Goal: Information Seeking & Learning: Learn about a topic

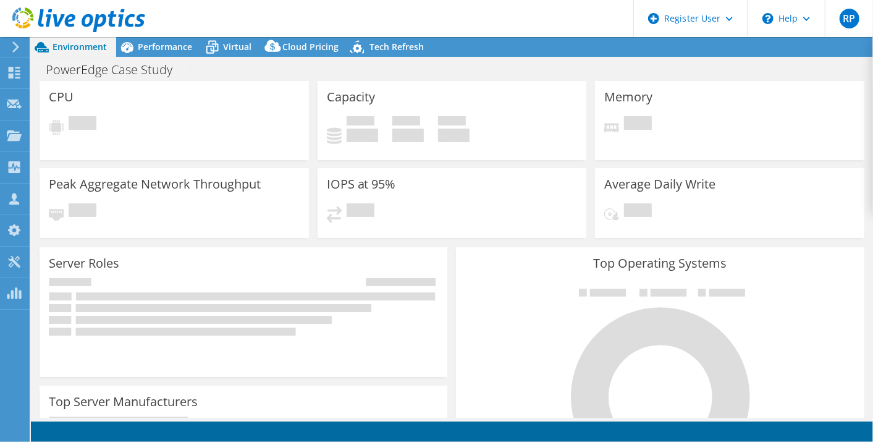
select select "USD"
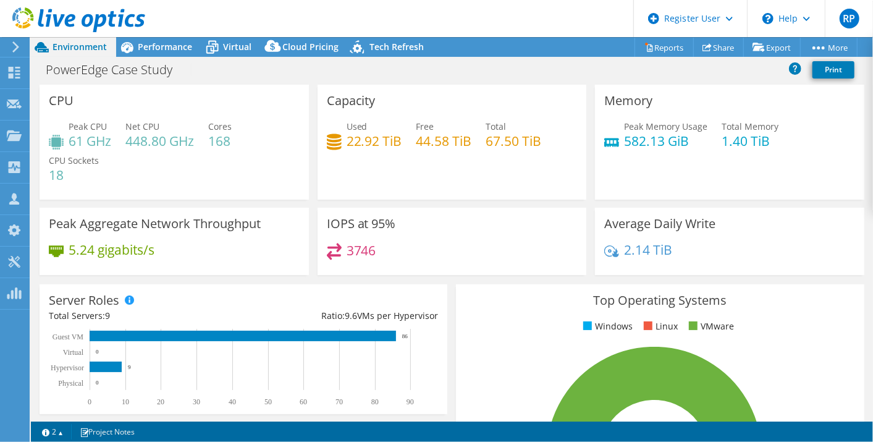
drag, startPoint x: 0, startPoint y: 0, endPoint x: 125, endPoint y: 231, distance: 262.7
click at [125, 231] on h3 "Peak Aggregate Network Throughput" at bounding box center [155, 224] width 212 height 14
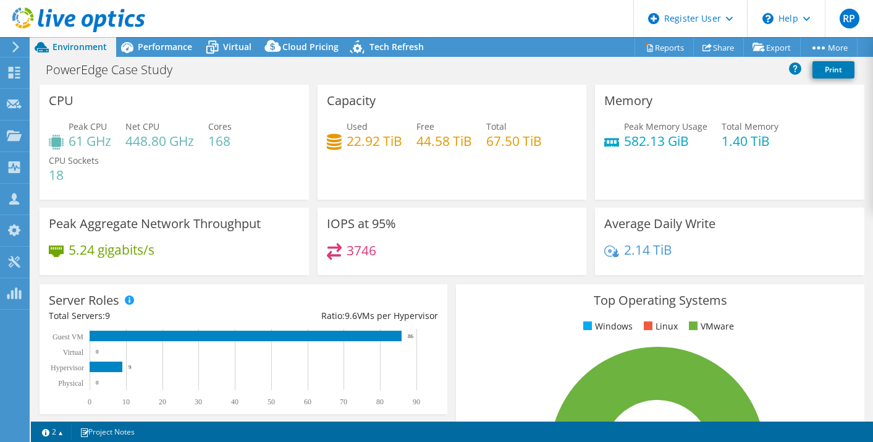
select select "USD"
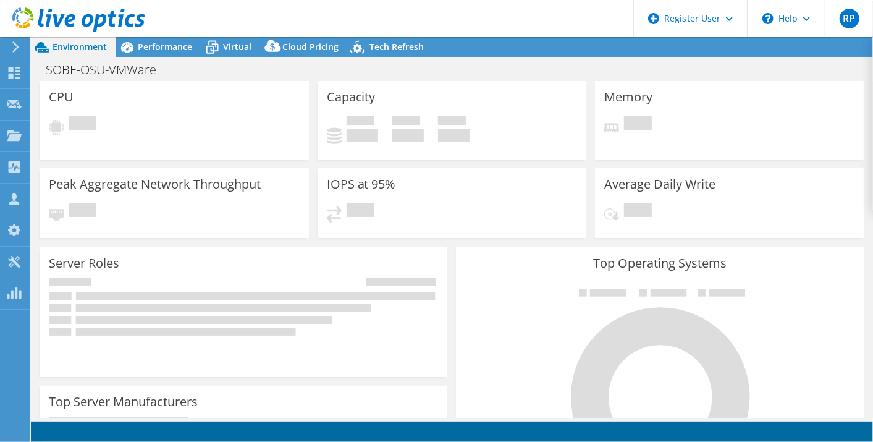
select select "USD"
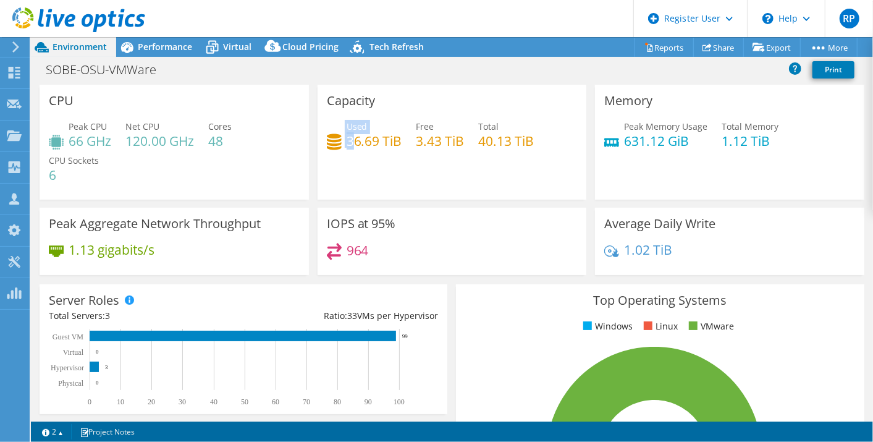
drag, startPoint x: 331, startPoint y: 124, endPoint x: 348, endPoint y: 137, distance: 21.5
click at [348, 137] on div "Used 36.69 TiB" at bounding box center [364, 134] width 75 height 28
drag, startPoint x: 348, startPoint y: 137, endPoint x: 342, endPoint y: 151, distance: 14.9
click at [342, 151] on div "Used 36.69 TiB Free 3.43 TiB Total 40.13 TiB" at bounding box center [452, 140] width 251 height 40
drag, startPoint x: 344, startPoint y: 145, endPoint x: 402, endPoint y: 134, distance: 59.6
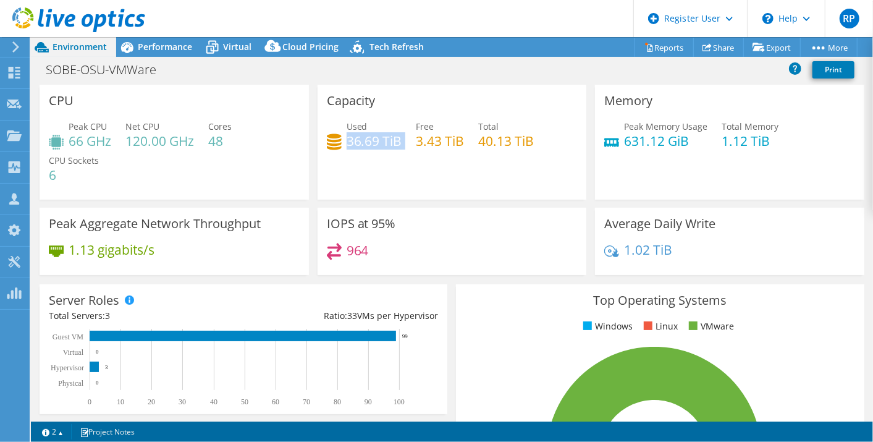
click at [402, 134] on div "Used 36.69 TiB Free 3.43 TiB Total 40.13 TiB" at bounding box center [452, 140] width 251 height 40
copy div "36.69 TiB"
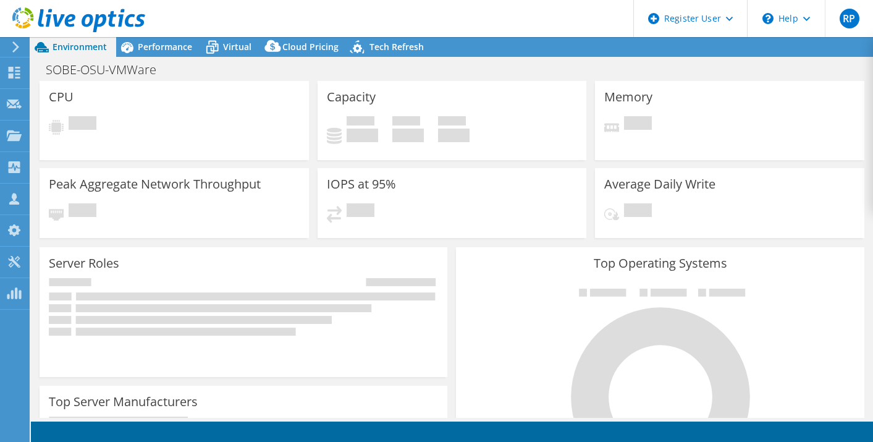
select select "USD"
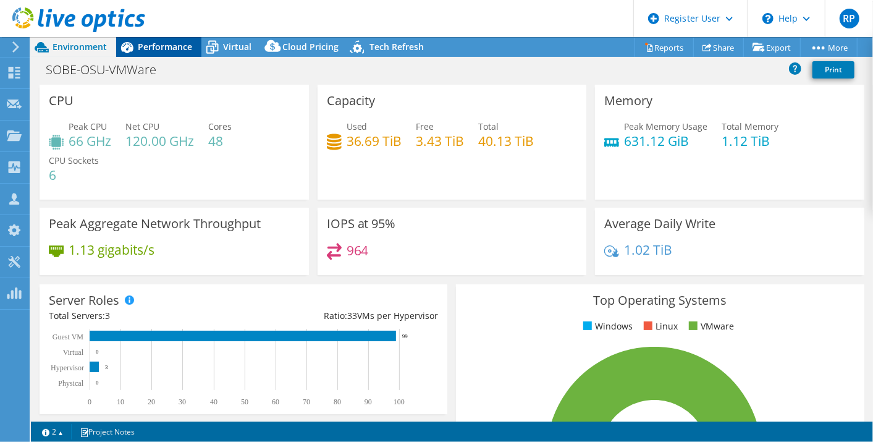
click at [160, 53] on div "Performance" at bounding box center [158, 47] width 85 height 20
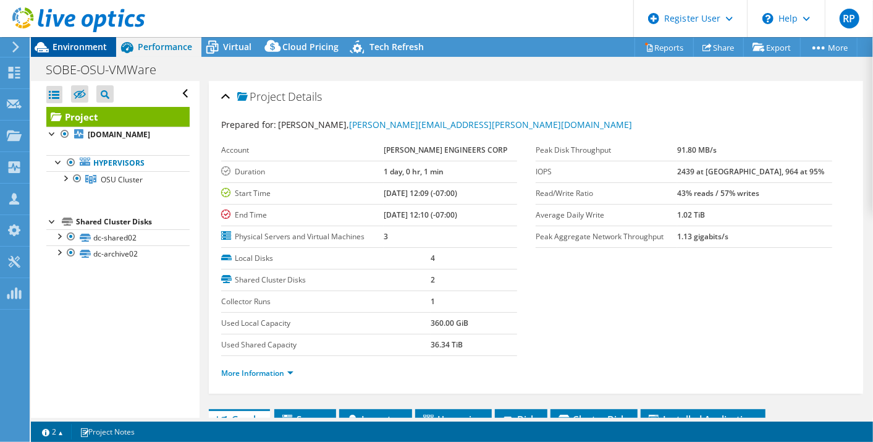
click at [65, 44] on span "Environment" at bounding box center [80, 47] width 54 height 12
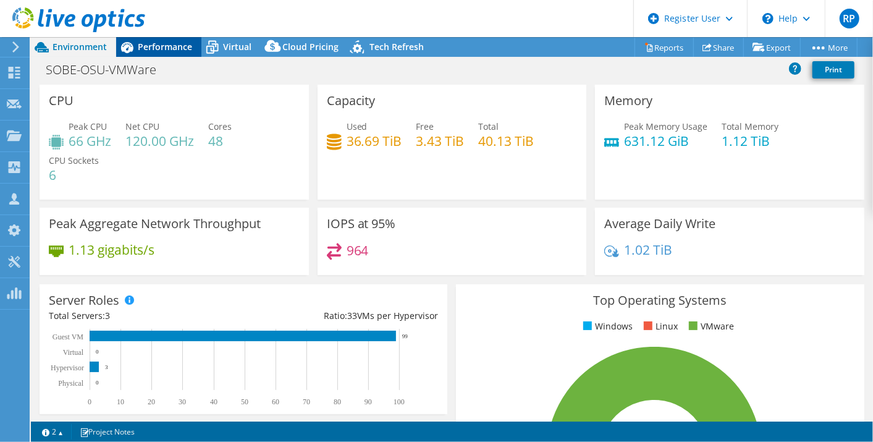
click at [156, 42] on span "Performance" at bounding box center [165, 47] width 54 height 12
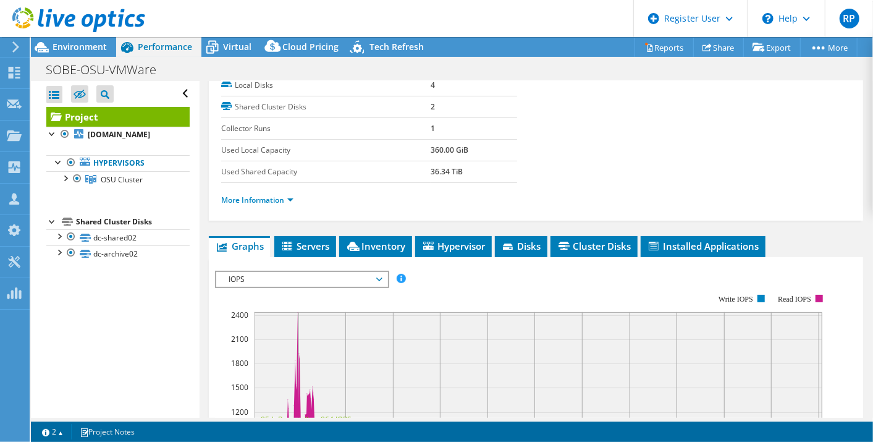
scroll to position [174, 0]
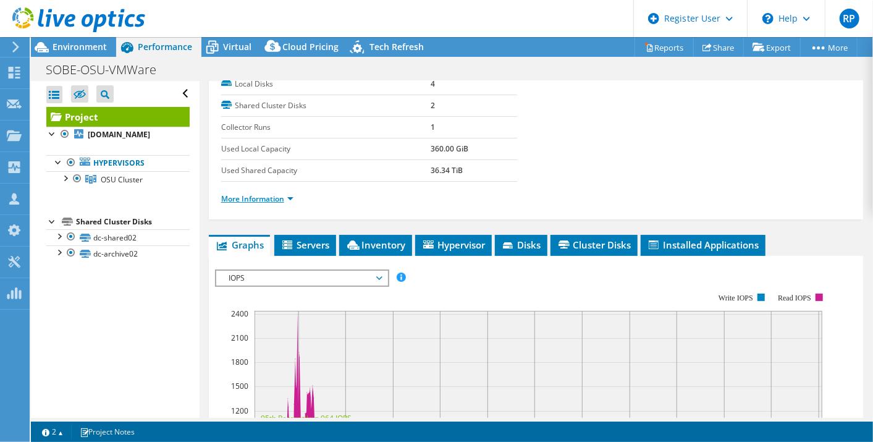
click at [258, 193] on link "More Information" at bounding box center [257, 198] width 72 height 11
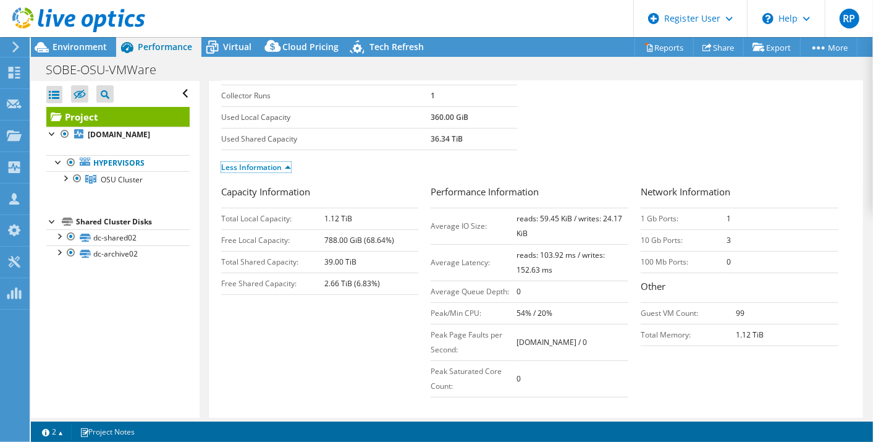
scroll to position [0, 0]
